Goal: Check status

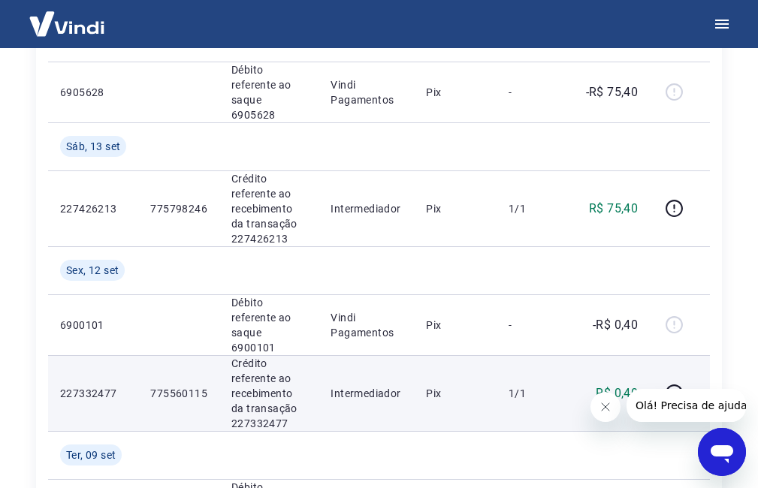
scroll to position [225, 0]
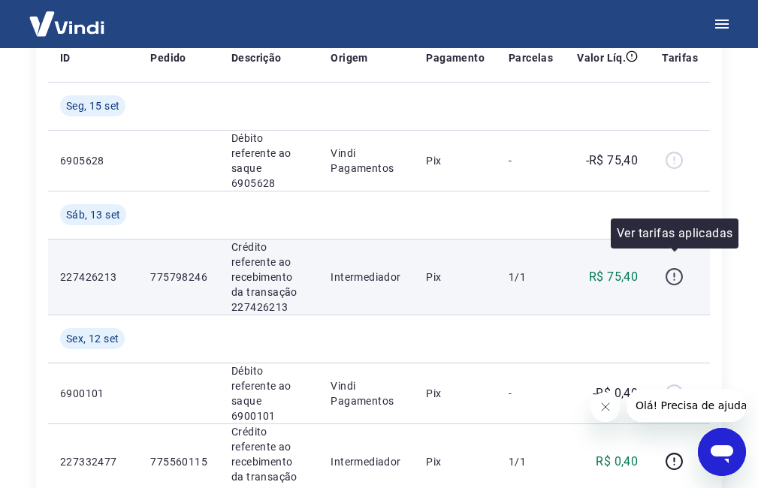
click at [679, 267] on icon "button" at bounding box center [674, 276] width 19 height 19
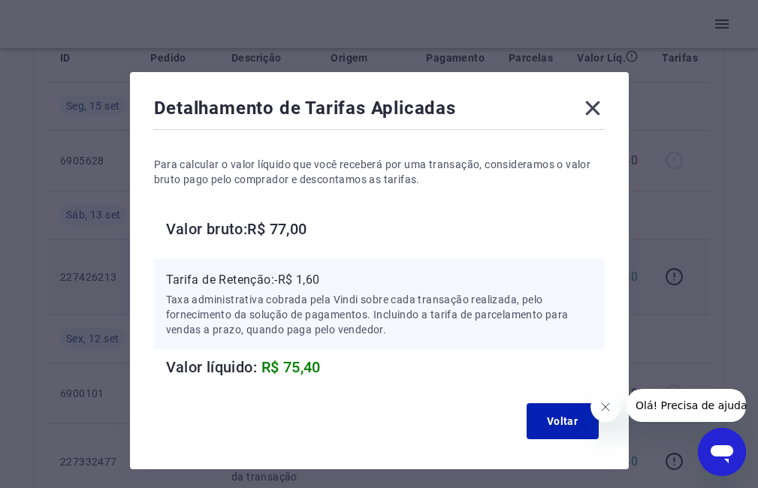
click at [587, 107] on icon at bounding box center [593, 108] width 24 height 24
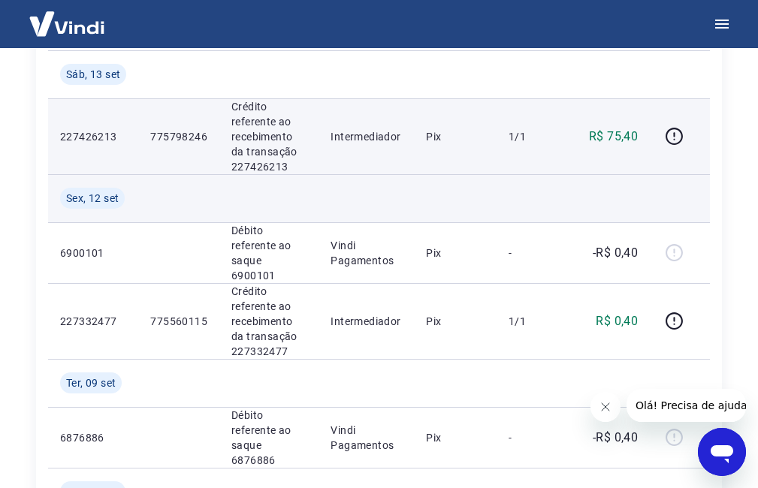
scroll to position [376, 0]
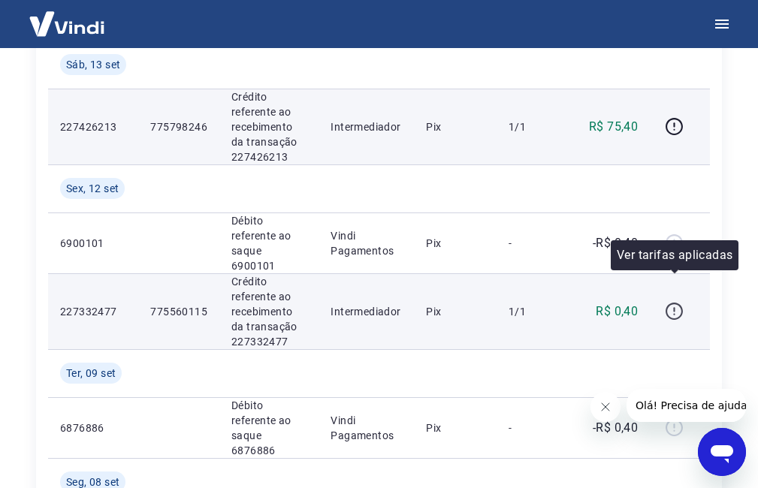
click at [680, 302] on icon "button" at bounding box center [674, 311] width 19 height 19
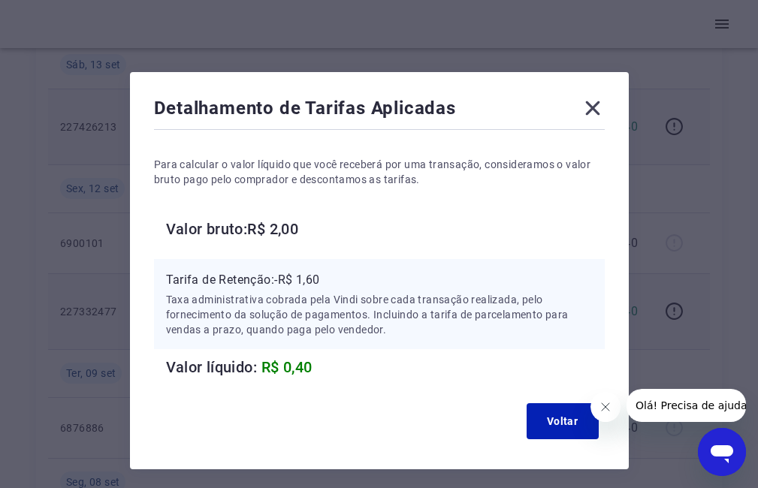
click at [591, 113] on icon at bounding box center [593, 108] width 24 height 24
